Goal: Book appointment/travel/reservation

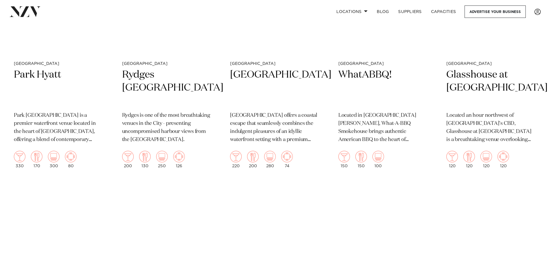
scroll to position [1616, 0]
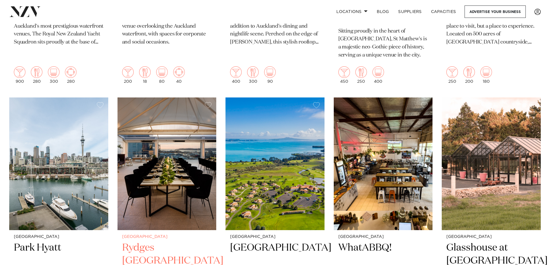
click at [174, 150] on img at bounding box center [166, 164] width 99 height 133
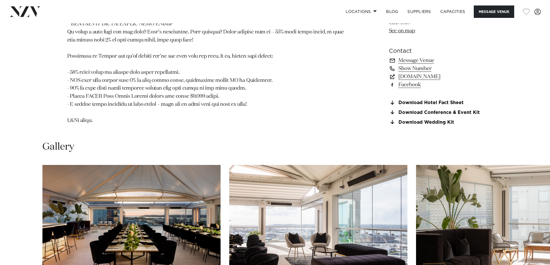
scroll to position [722, 0]
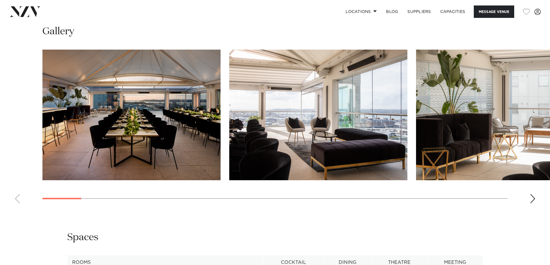
click at [120, 118] on img "1 / 30" at bounding box center [131, 115] width 178 height 131
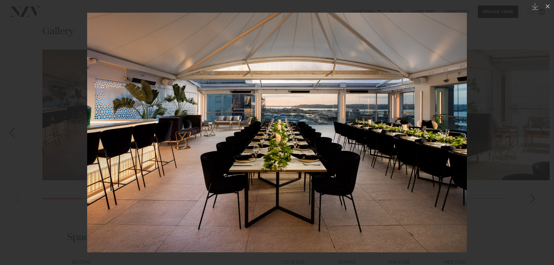
click at [391, 139] on img at bounding box center [277, 133] width 380 height 240
click at [532, 199] on div at bounding box center [277, 132] width 554 height 265
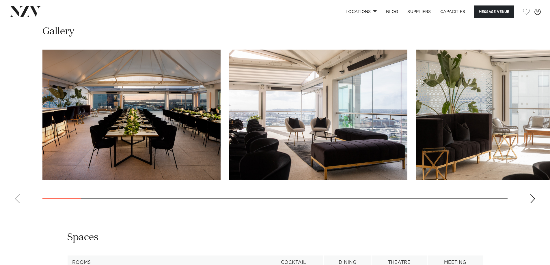
click at [531, 199] on div "Next slide" at bounding box center [533, 198] width 6 height 9
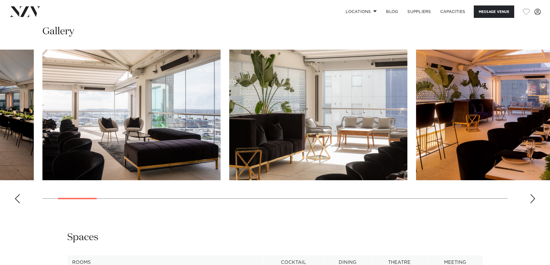
click at [531, 199] on div "Next slide" at bounding box center [533, 198] width 6 height 9
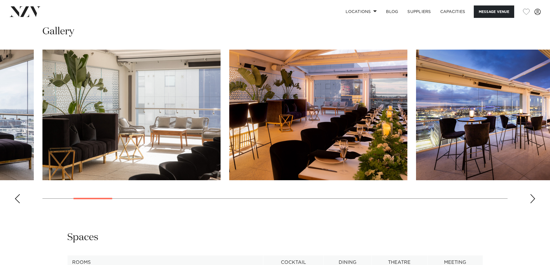
click at [531, 199] on div "Next slide" at bounding box center [533, 198] width 6 height 9
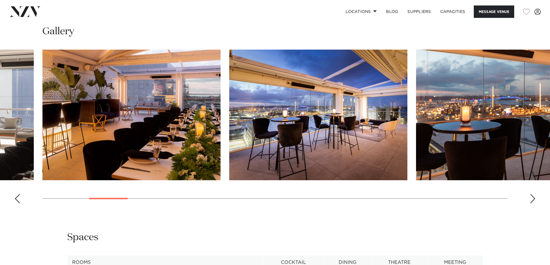
click at [531, 199] on div "Next slide" at bounding box center [533, 198] width 6 height 9
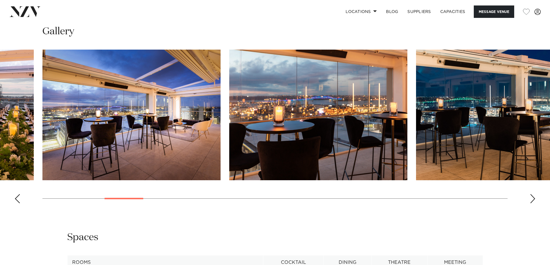
click at [531, 199] on div "Next slide" at bounding box center [533, 198] width 6 height 9
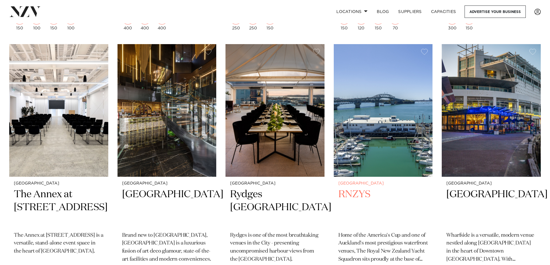
scroll to position [1443, 0]
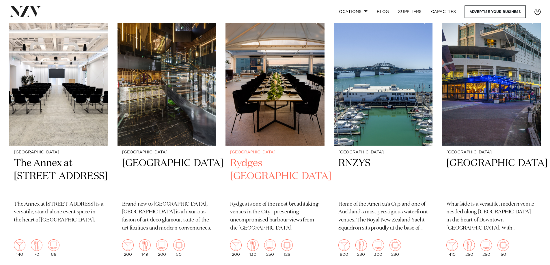
click at [272, 92] on img at bounding box center [274, 79] width 99 height 133
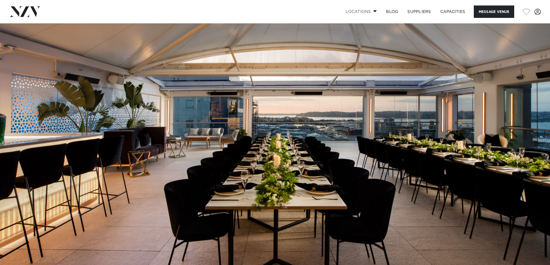
click at [373, 11] on span at bounding box center [375, 11] width 4 height 2
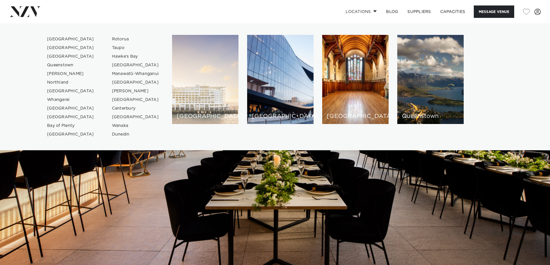
click at [193, 91] on div "[GEOGRAPHIC_DATA]" at bounding box center [205, 79] width 66 height 89
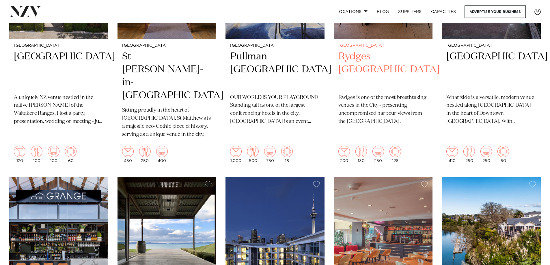
scroll to position [433, 0]
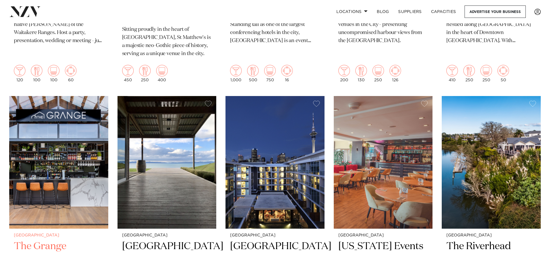
click at [78, 136] on img at bounding box center [58, 162] width 99 height 133
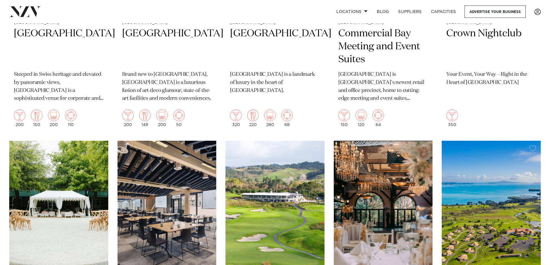
scroll to position [1731, 0]
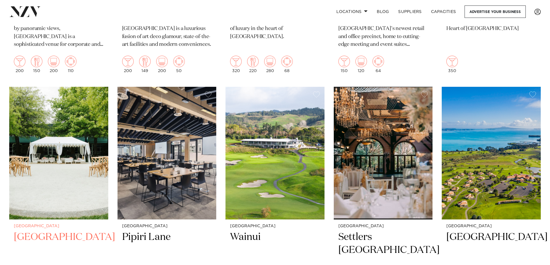
click at [60, 159] on img at bounding box center [58, 153] width 99 height 133
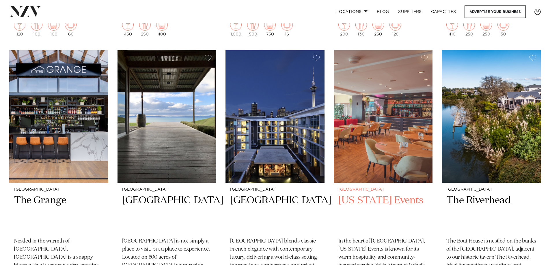
scroll to position [396, 0]
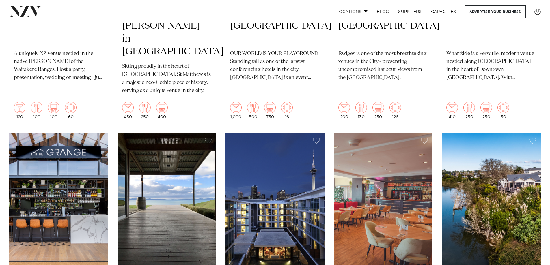
click at [364, 12] on span at bounding box center [366, 11] width 4 height 2
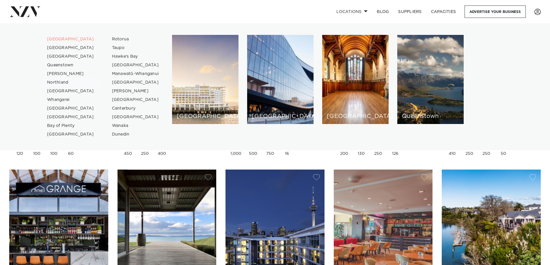
scroll to position [309, 0]
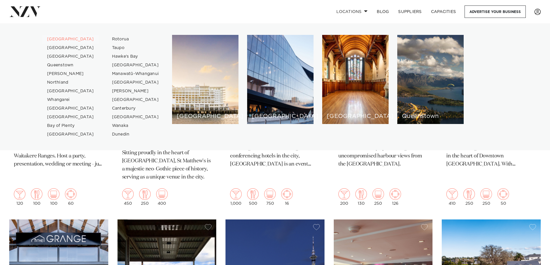
click at [61, 39] on link "[GEOGRAPHIC_DATA]" at bounding box center [70, 39] width 56 height 9
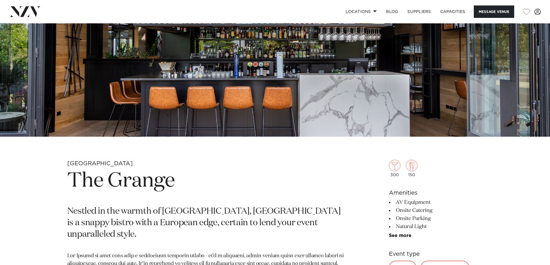
scroll to position [231, 0]
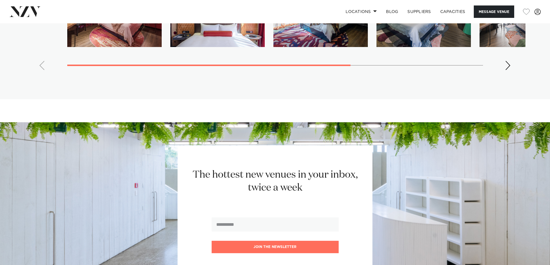
scroll to position [1183, 0]
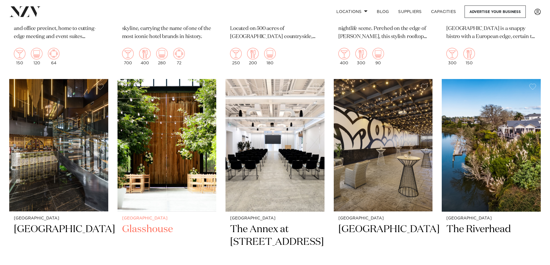
scroll to position [1010, 0]
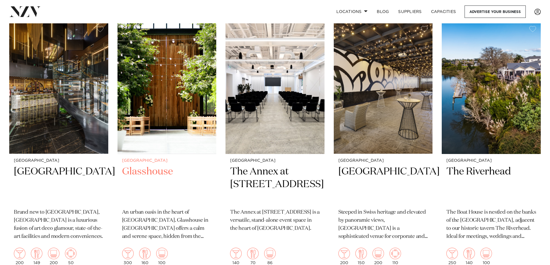
click at [171, 85] on img at bounding box center [166, 87] width 99 height 133
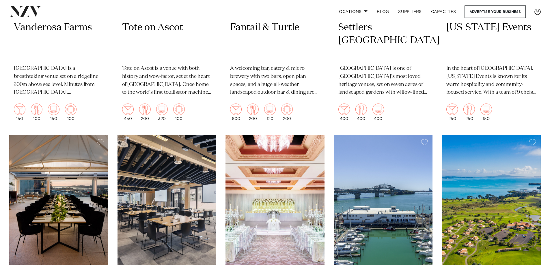
scroll to position [1728, 0]
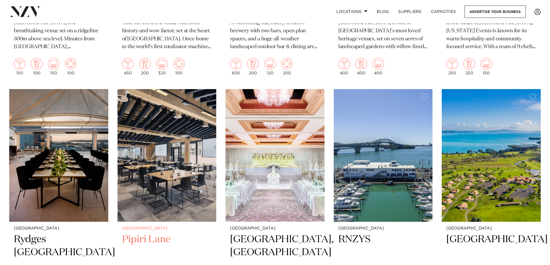
click at [158, 134] on img at bounding box center [166, 155] width 99 height 133
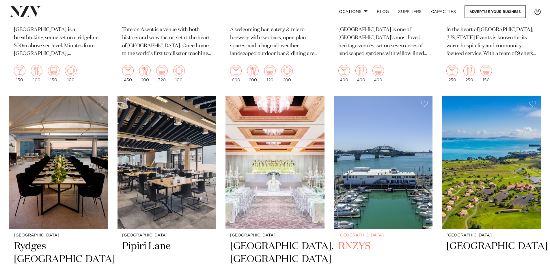
scroll to position [1866, 0]
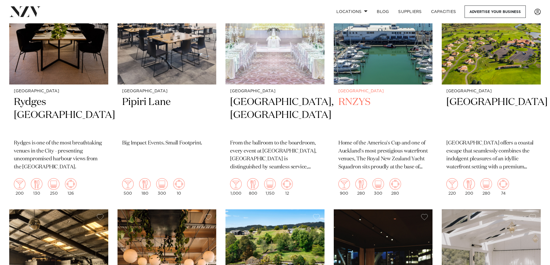
click at [364, 45] on img at bounding box center [383, 18] width 99 height 133
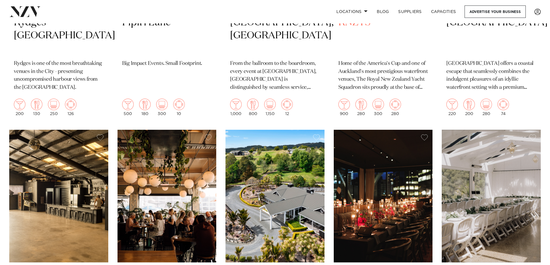
scroll to position [2003, 0]
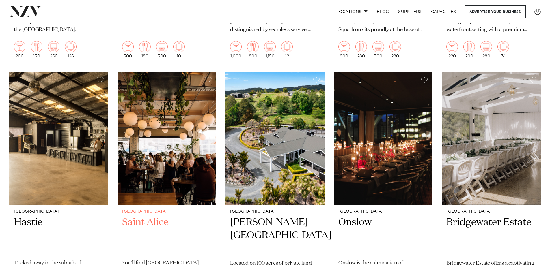
click at [155, 126] on img at bounding box center [166, 138] width 99 height 133
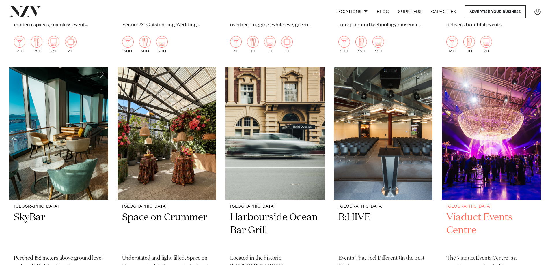
scroll to position [2572, 0]
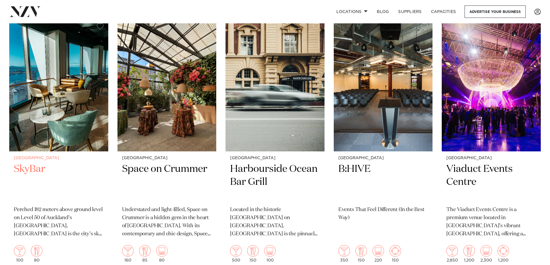
click at [53, 72] on img at bounding box center [58, 85] width 99 height 133
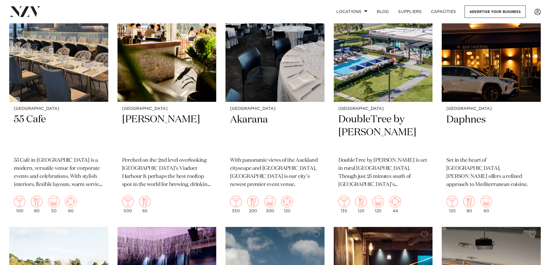
scroll to position [2792, 0]
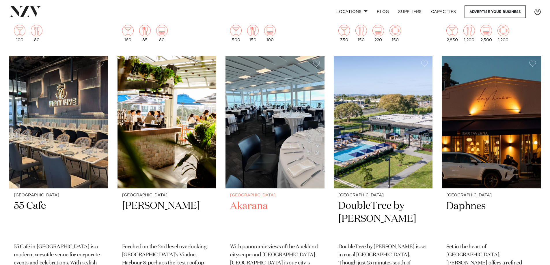
click at [247, 200] on h2 "Akarana" at bounding box center [275, 219] width 90 height 39
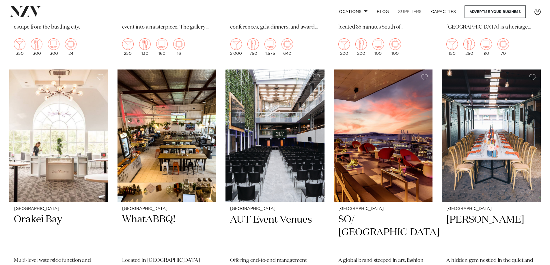
scroll to position [4830, 0]
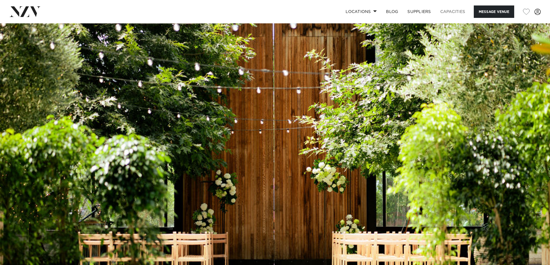
click at [451, 12] on link "Capacities" at bounding box center [453, 11] width 34 height 12
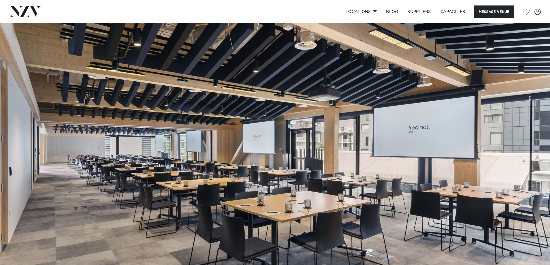
scroll to position [173, 0]
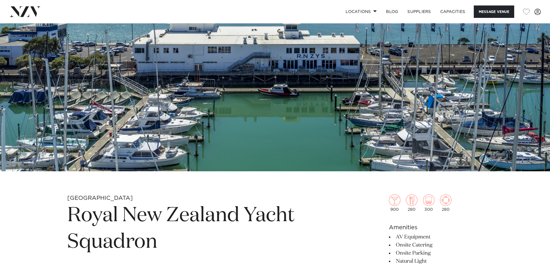
scroll to position [173, 0]
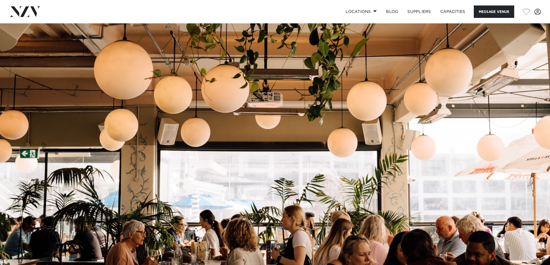
scroll to position [144, 0]
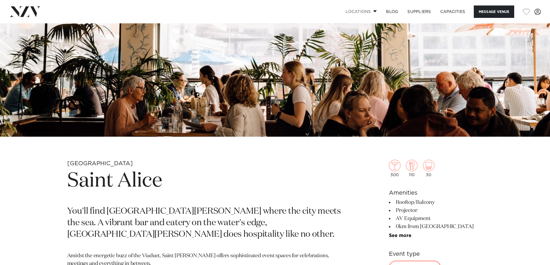
click at [369, 10] on link "Locations" at bounding box center [361, 11] width 40 height 12
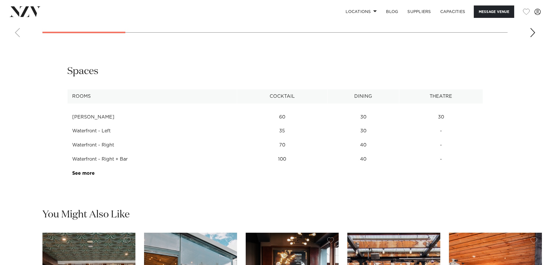
scroll to position [924, 0]
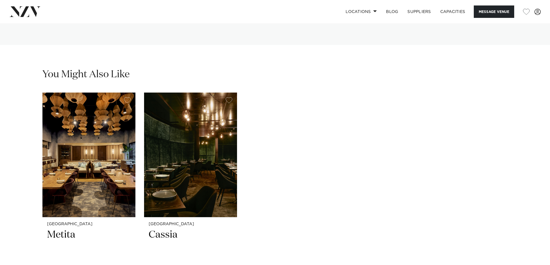
scroll to position [1183, 0]
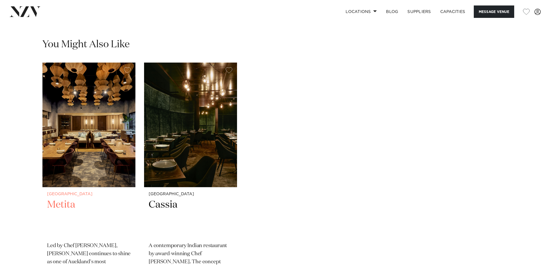
click at [58, 199] on h2 "Metita" at bounding box center [89, 218] width 84 height 39
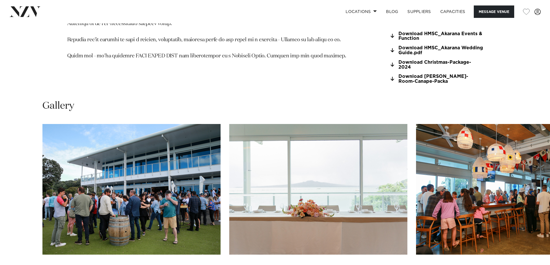
scroll to position [635, 0]
